Goal: Task Accomplishment & Management: Manage account settings

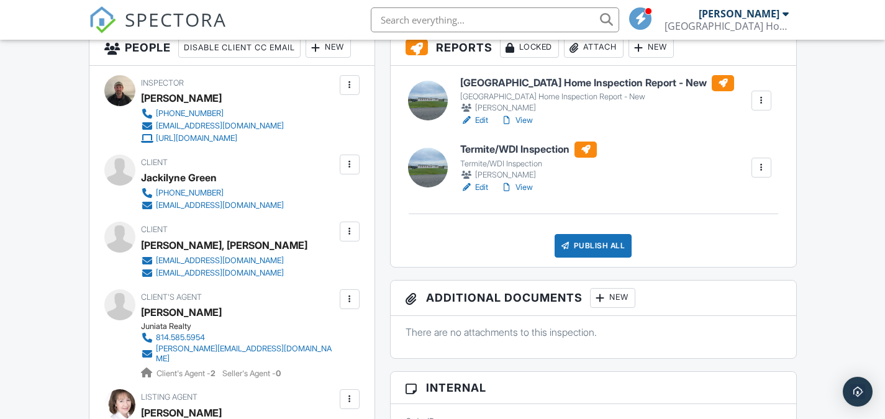
click at [479, 188] on link "Edit" at bounding box center [474, 187] width 28 height 12
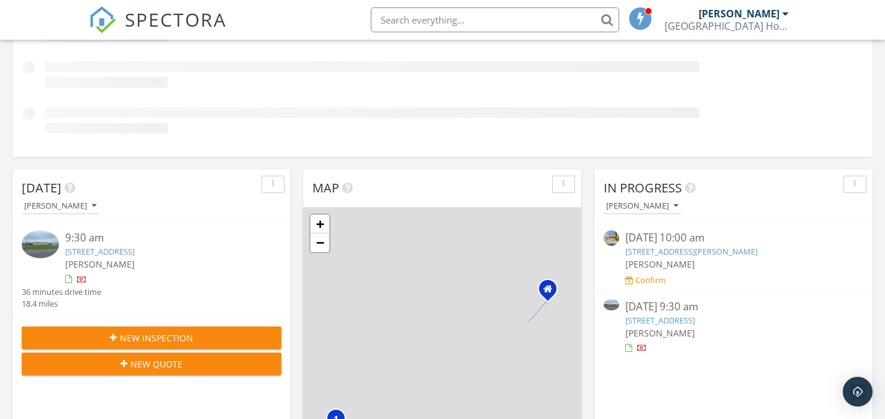
scroll to position [248, 0]
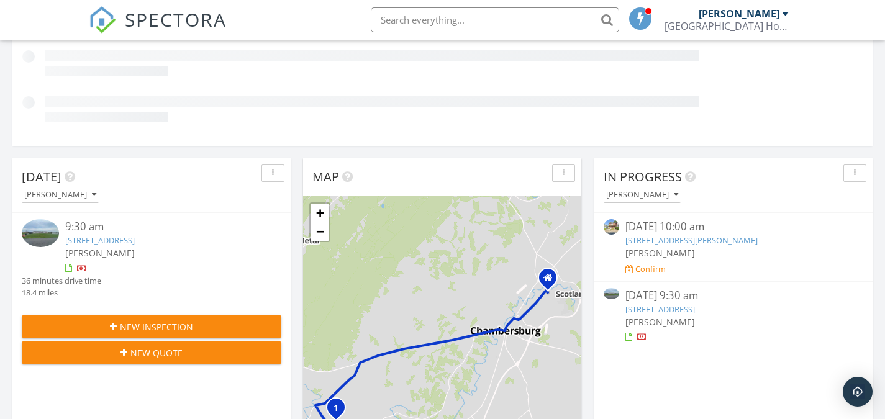
click at [169, 242] on div "Today Travis Hoverter 9:30 am 9189 Dry Run Rd, Mercersburg, PA 17236 Travis Hov…" at bounding box center [151, 265] width 278 height 215
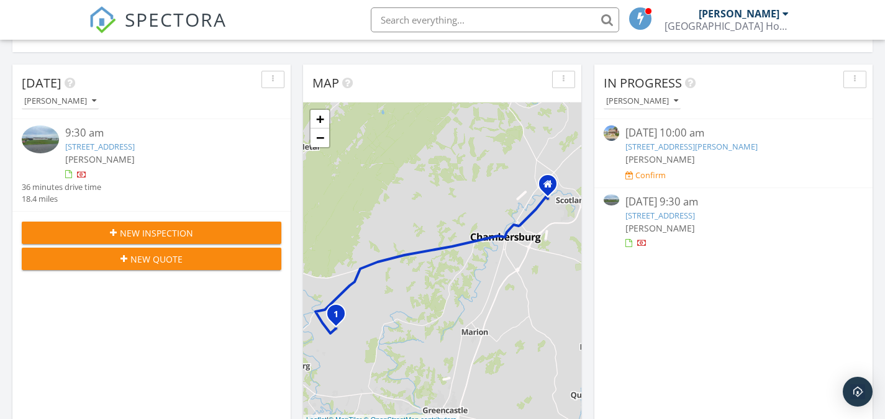
click at [106, 149] on link "9189 Dry Run Rd, Mercersburg, PA 17236" at bounding box center [100, 146] width 70 height 11
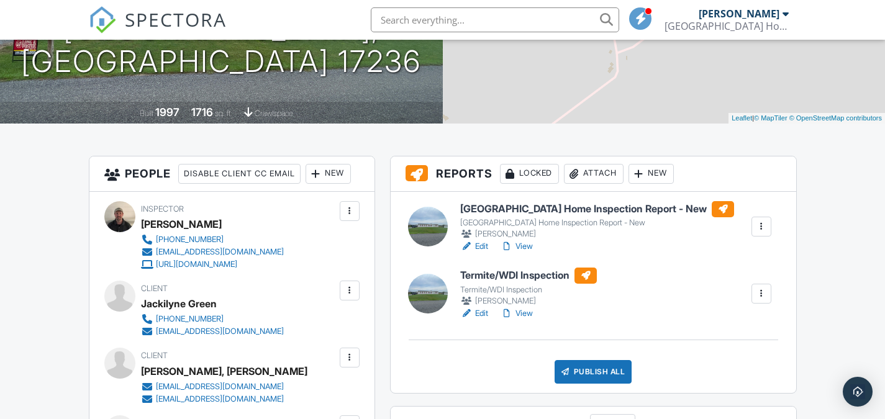
scroll to position [248, 0]
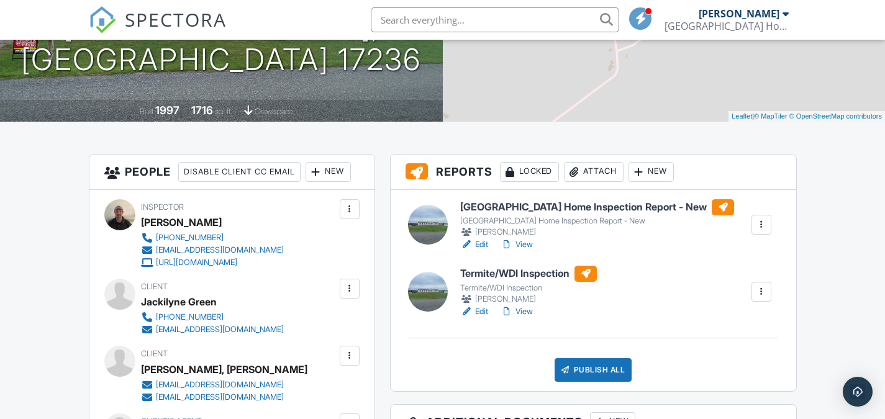
click at [479, 242] on link "Edit" at bounding box center [474, 244] width 28 height 12
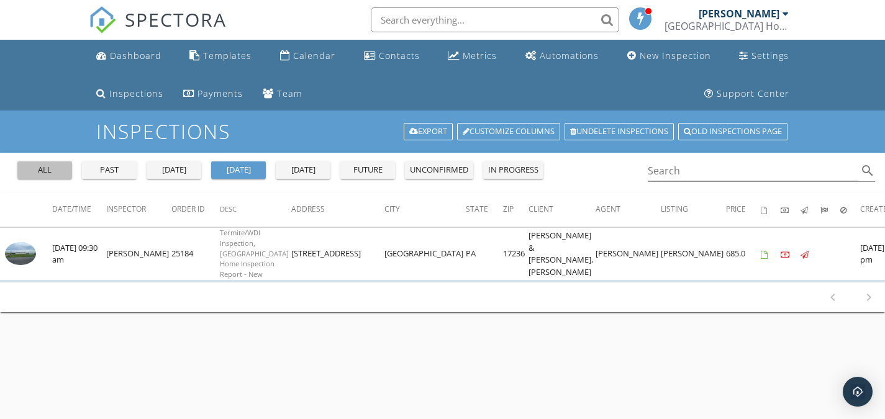
click at [62, 164] on div "all" at bounding box center [44, 170] width 45 height 12
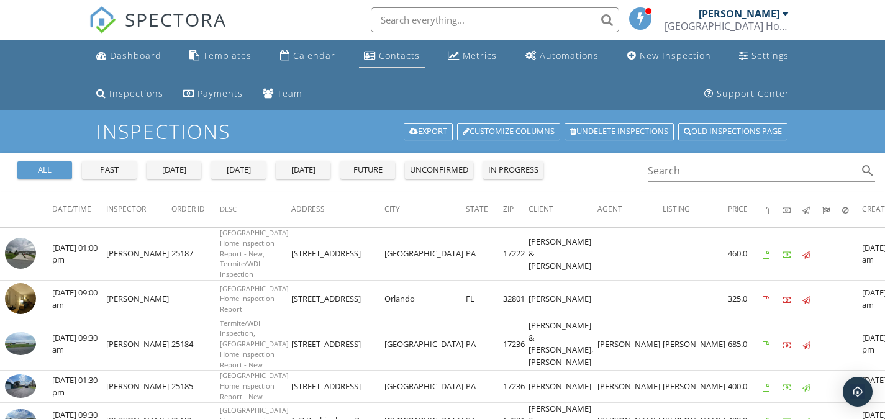
click at [395, 58] on div "Contacts" at bounding box center [399, 56] width 41 height 12
